Goal: Task Accomplishment & Management: Manage account settings

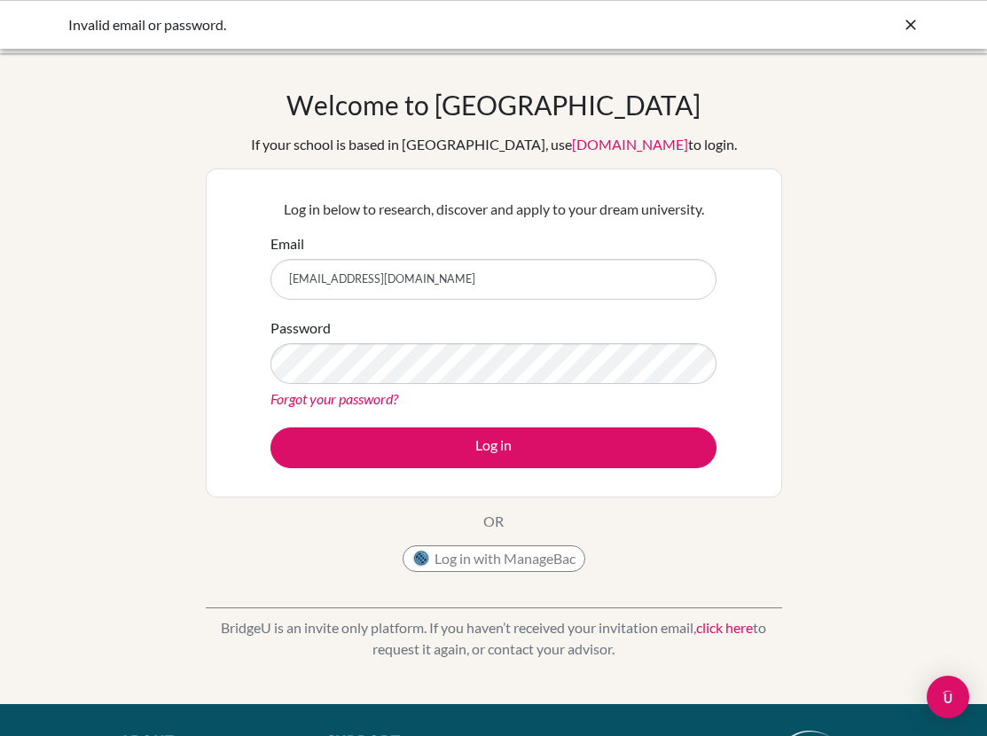
click at [270, 427] on button "Log in" at bounding box center [493, 447] width 446 height 41
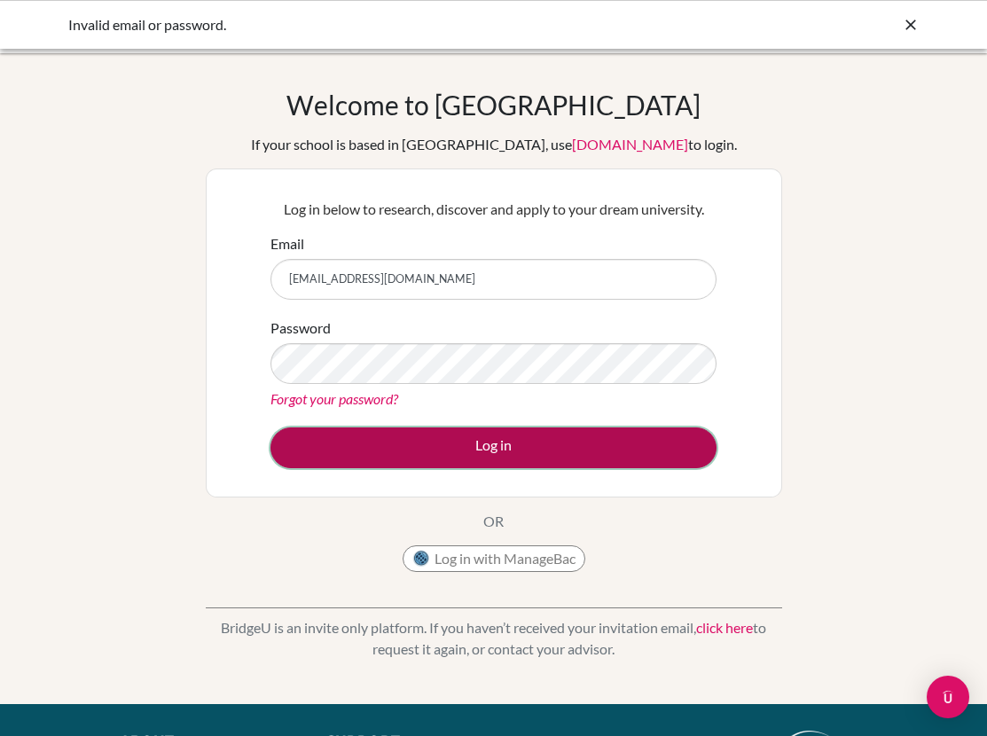
click at [440, 449] on button "Log in" at bounding box center [493, 447] width 446 height 41
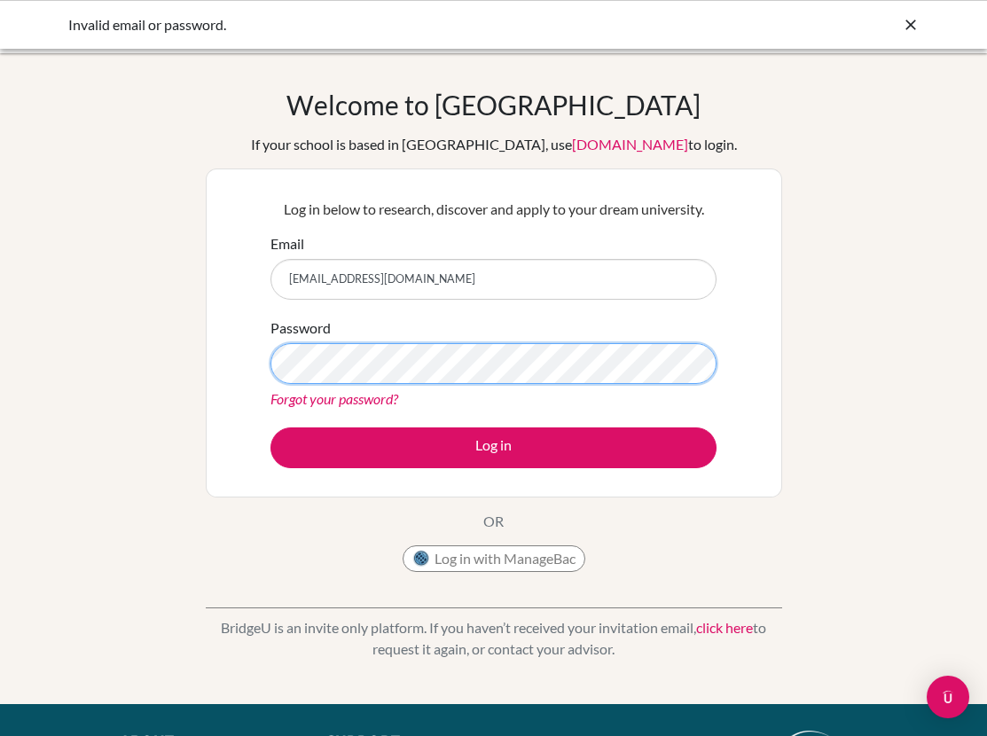
click at [270, 427] on button "Log in" at bounding box center [493, 447] width 446 height 41
click at [892, 23] on div "Invalid email or password." at bounding box center [493, 24] width 851 height 21
click at [923, 23] on div "Invalid email or password." at bounding box center [493, 24] width 987 height 49
click at [926, 24] on div "Invalid email or password." at bounding box center [493, 24] width 987 height 49
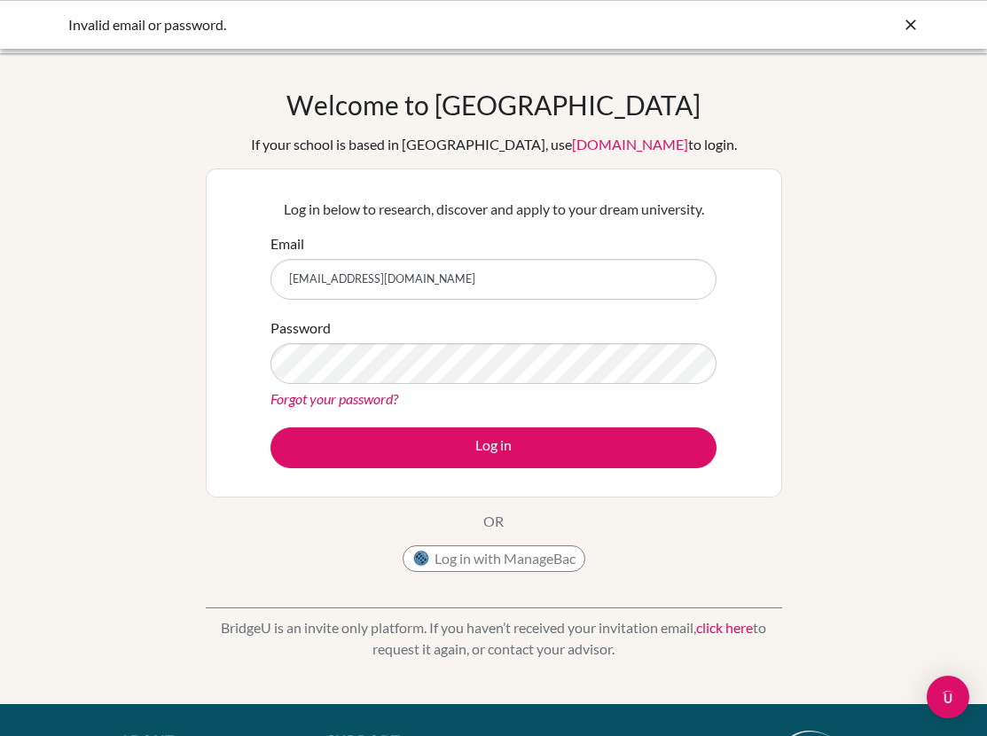
click at [936, 19] on div "Invalid email or password." at bounding box center [493, 24] width 987 height 49
drag, startPoint x: 946, startPoint y: 24, endPoint x: 932, endPoint y: 24, distance: 14.2
click at [944, 24] on div "Invalid email or password." at bounding box center [493, 24] width 987 height 49
click at [906, 24] on icon at bounding box center [911, 25] width 18 height 18
